Goal: Task Accomplishment & Management: Use online tool/utility

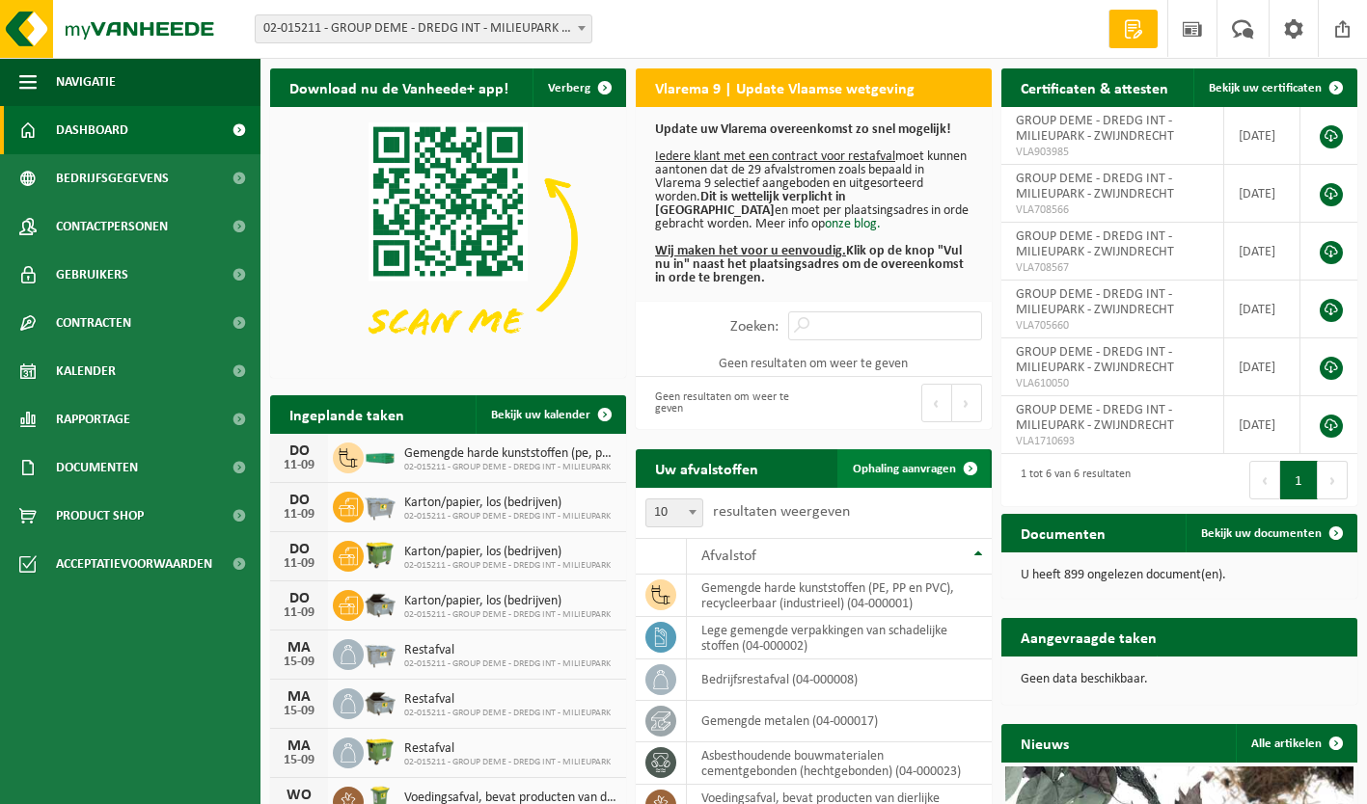
click at [885, 467] on span "Ophaling aanvragen" at bounding box center [904, 469] width 103 height 13
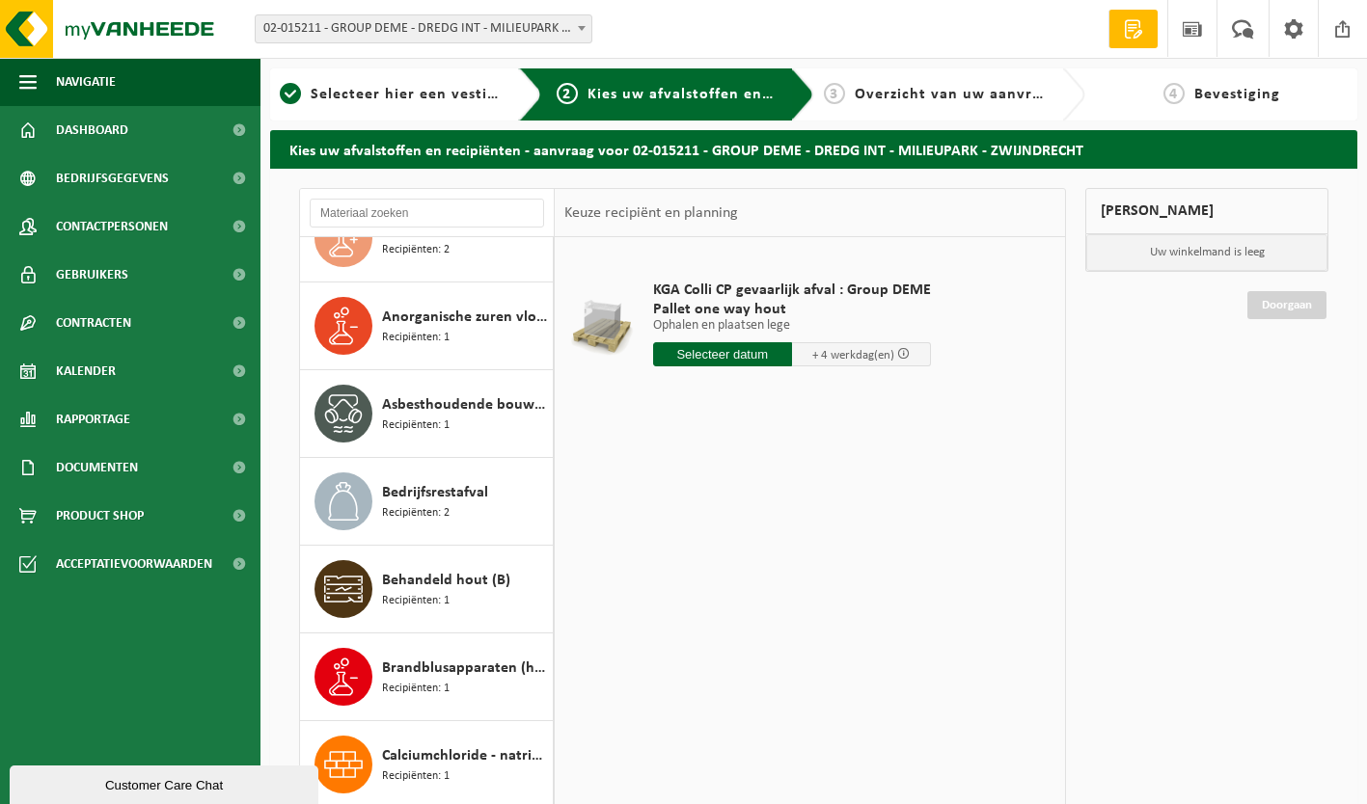
scroll to position [651, 0]
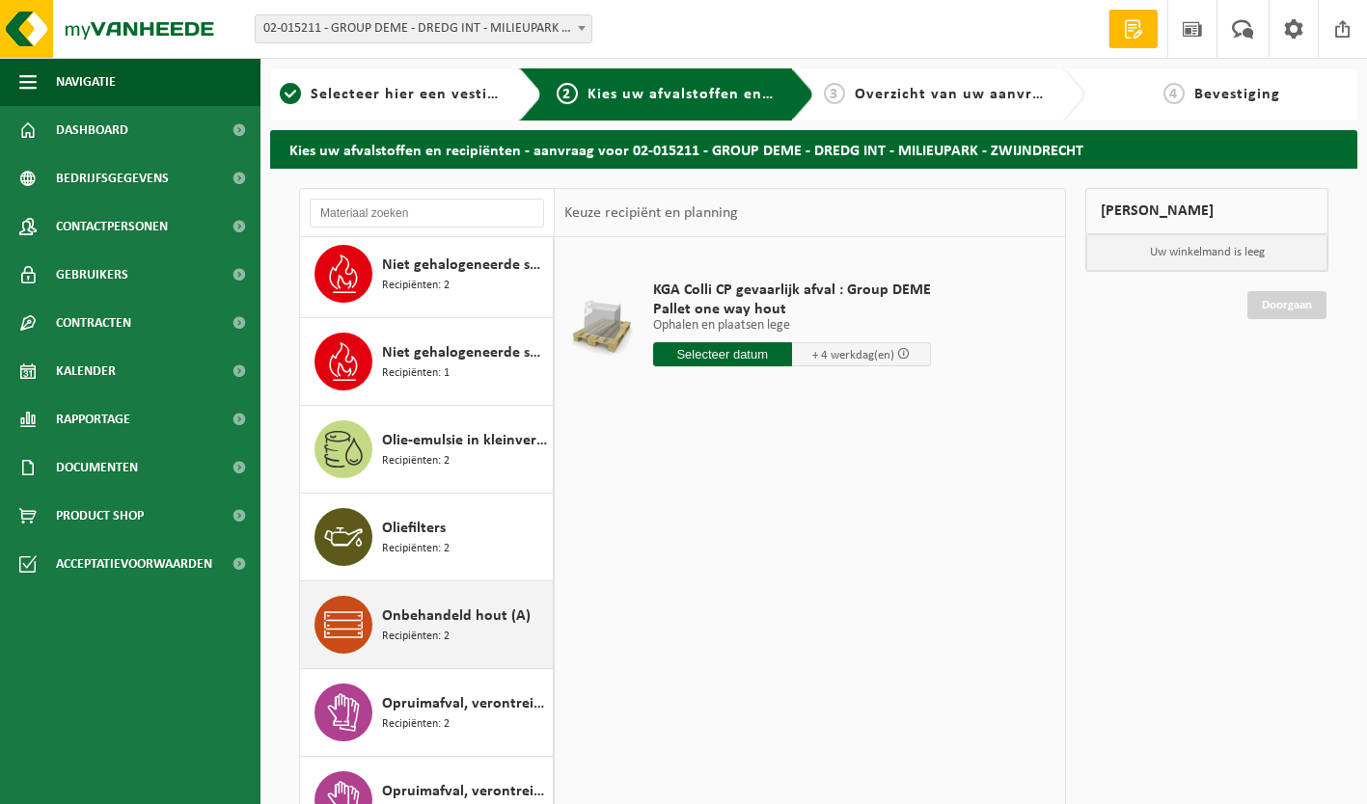
click at [451, 624] on span "Onbehandeld hout (A)" at bounding box center [456, 616] width 149 height 23
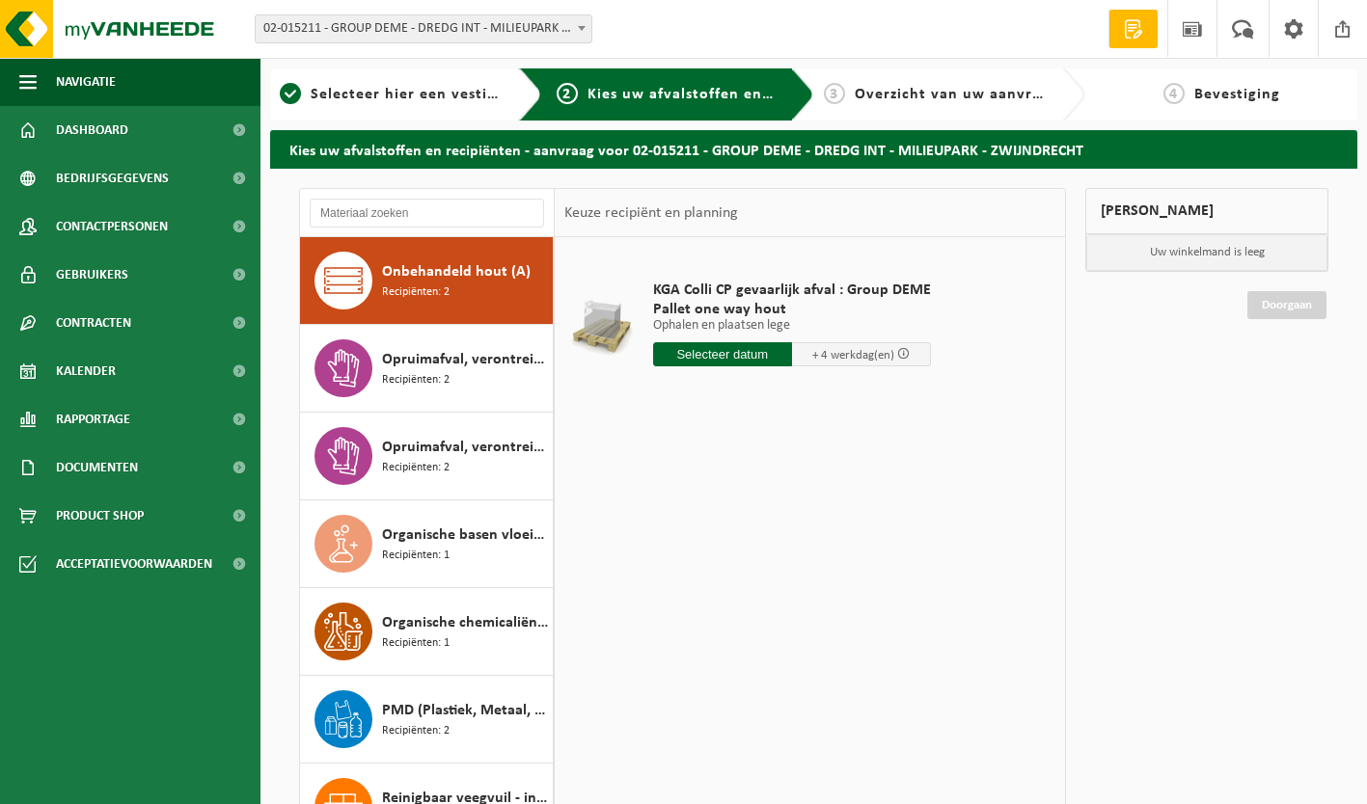
scroll to position [4564, 0]
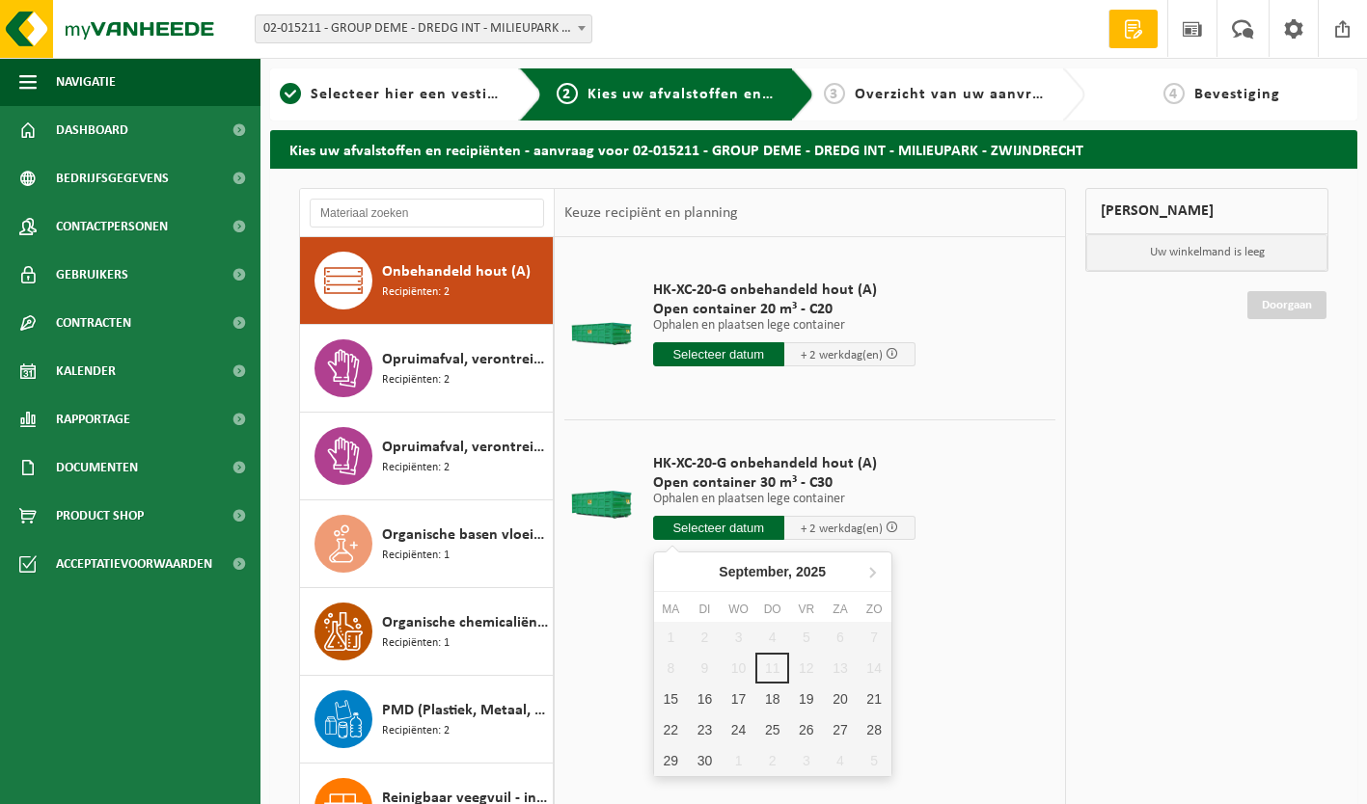
click at [735, 530] on input "text" at bounding box center [718, 528] width 131 height 24
click at [678, 700] on div "15" at bounding box center [671, 699] width 34 height 31
type input "Van 2025-09-15"
type input "2025-09-15"
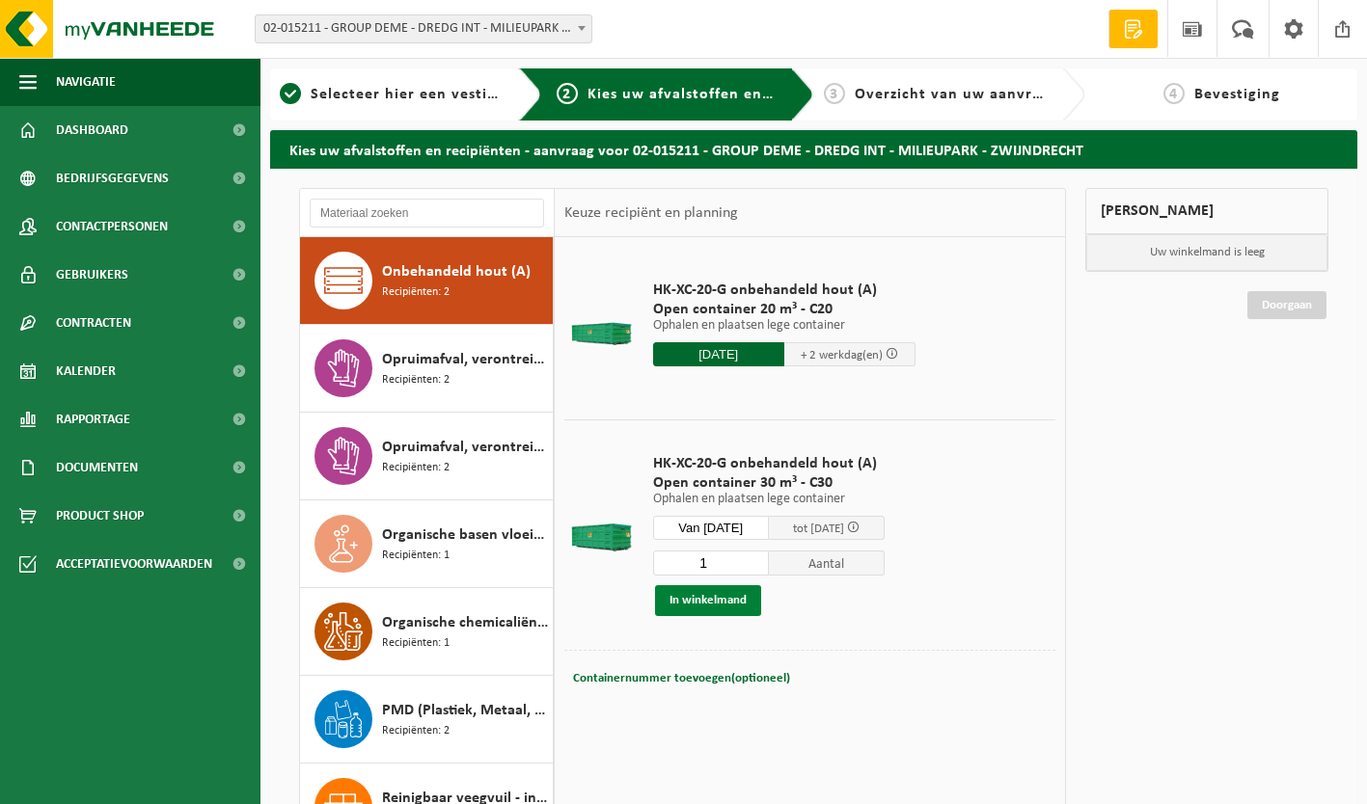
click at [716, 603] on button "In winkelmand" at bounding box center [708, 600] width 106 height 31
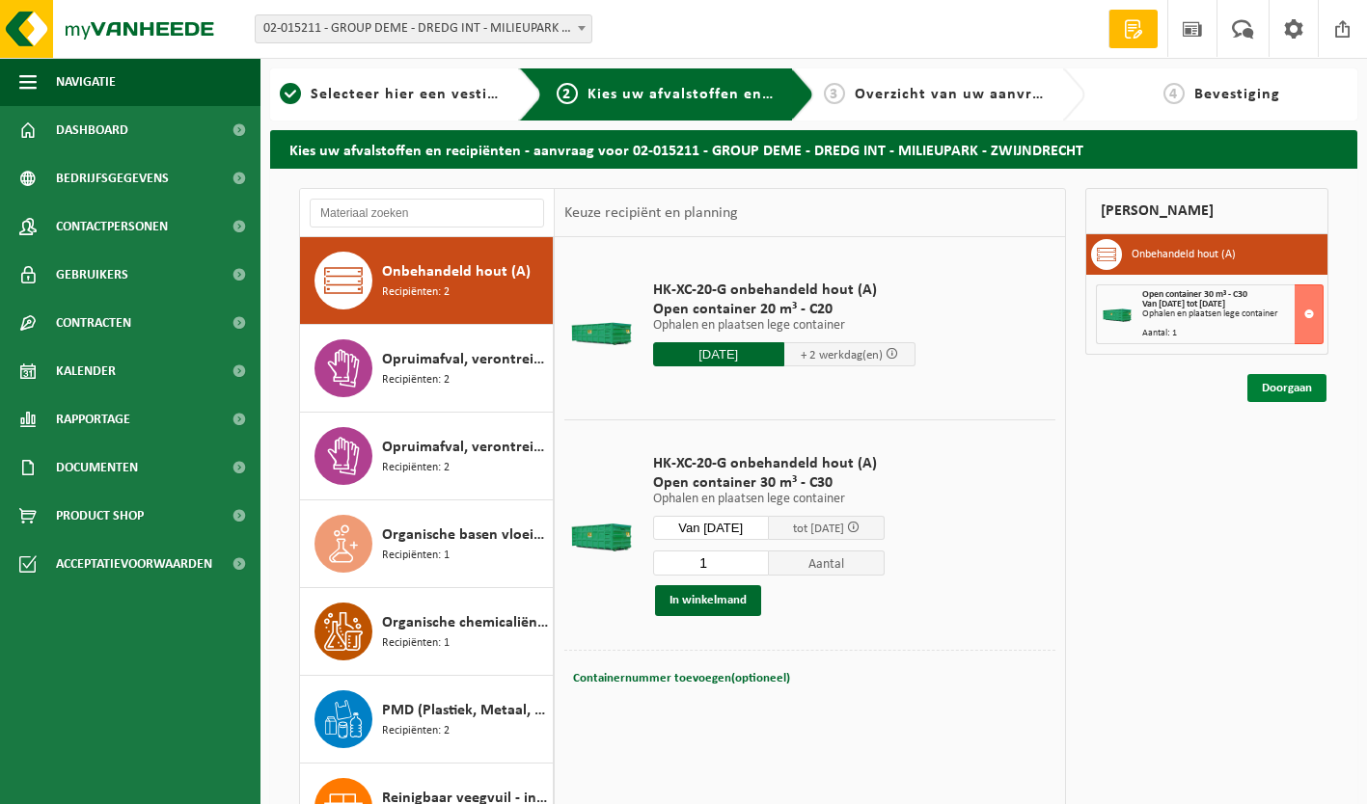
click at [1298, 396] on link "Doorgaan" at bounding box center [1286, 388] width 79 height 28
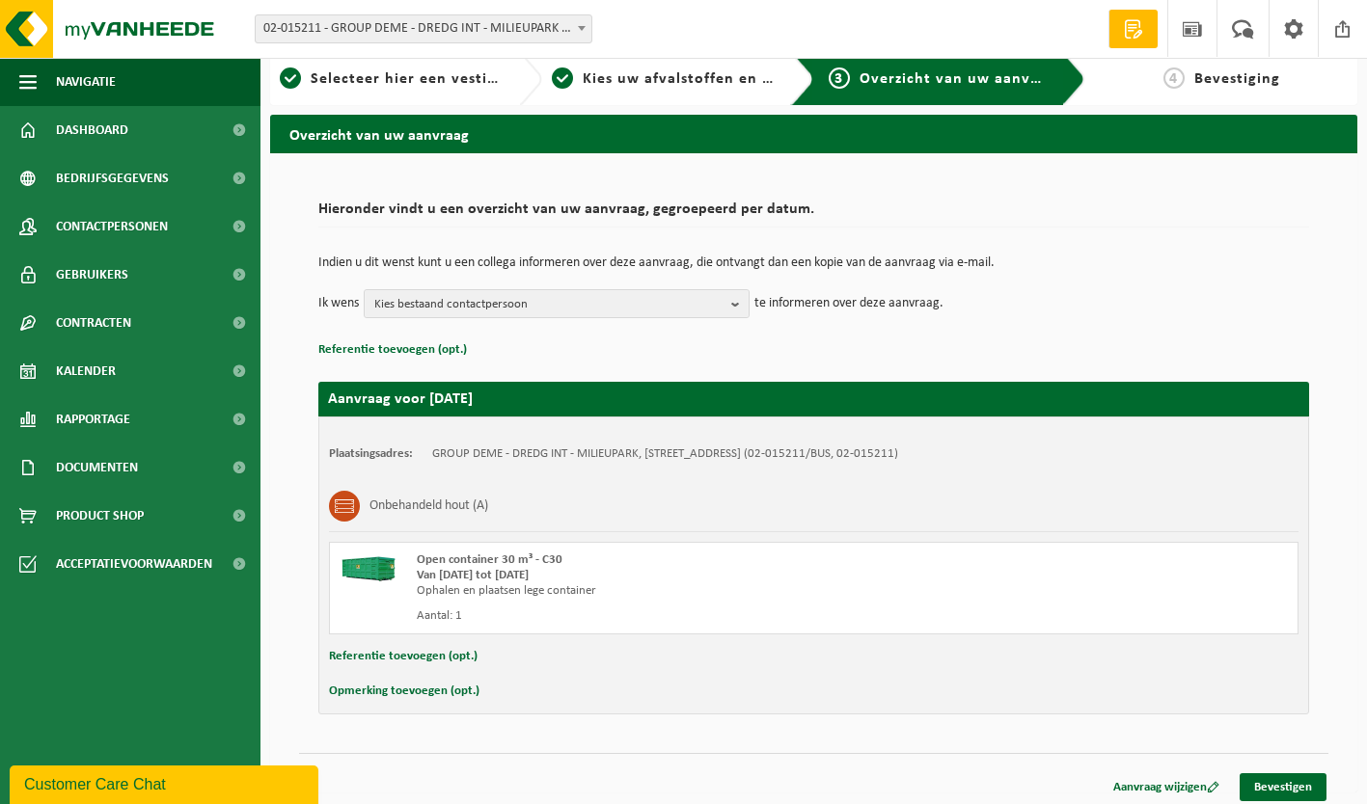
scroll to position [23, 0]
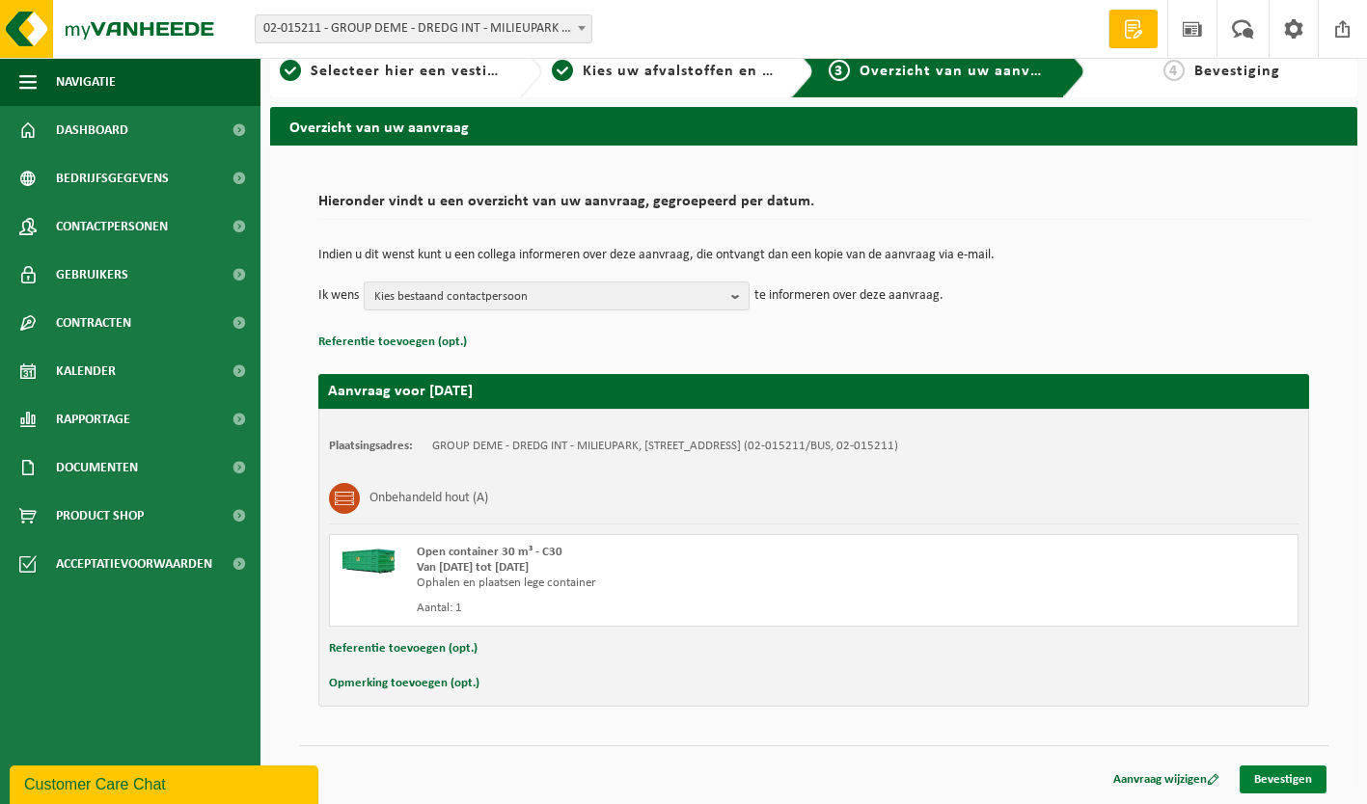
click at [1302, 777] on link "Bevestigen" at bounding box center [1282, 780] width 87 height 28
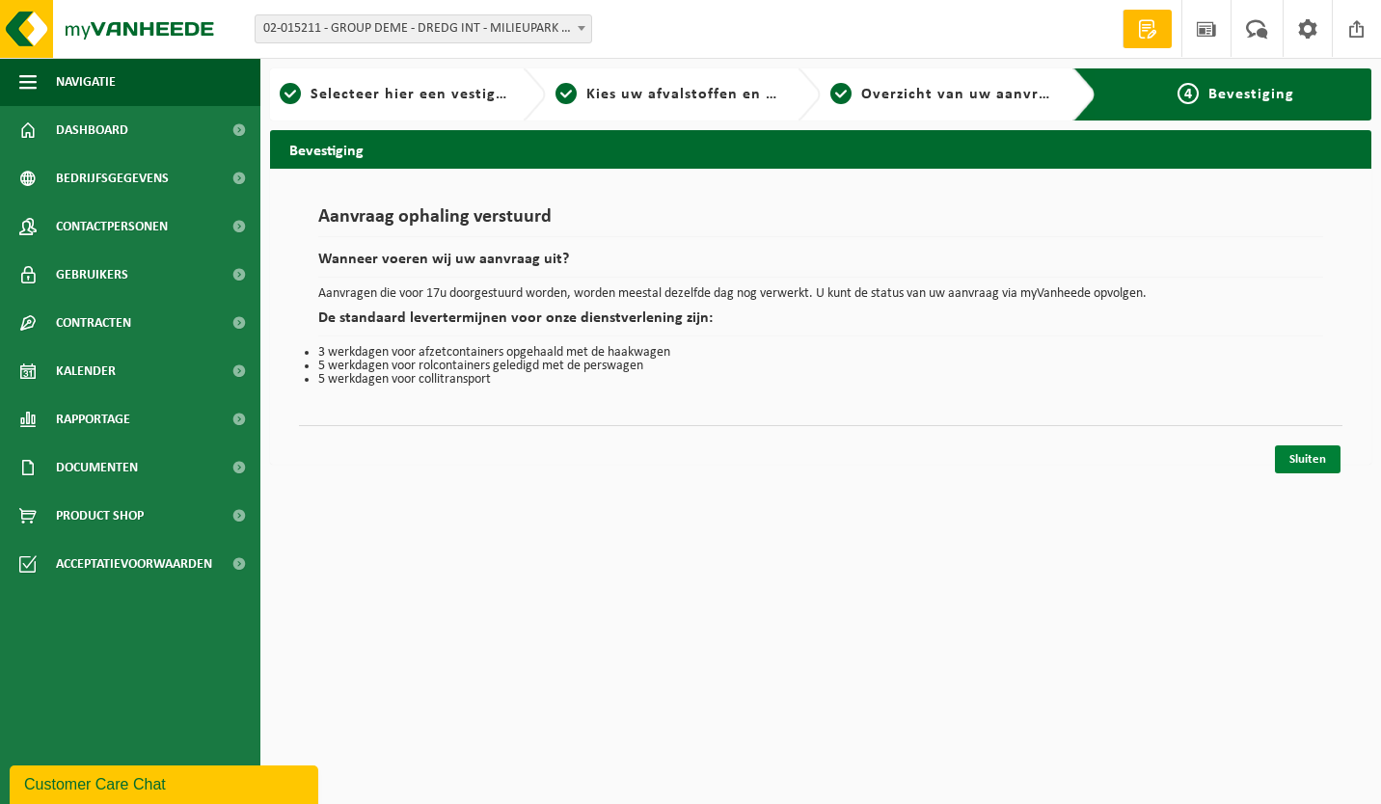
click at [1304, 465] on link "Sluiten" at bounding box center [1308, 460] width 66 height 28
